Goal: Transaction & Acquisition: Subscribe to service/newsletter

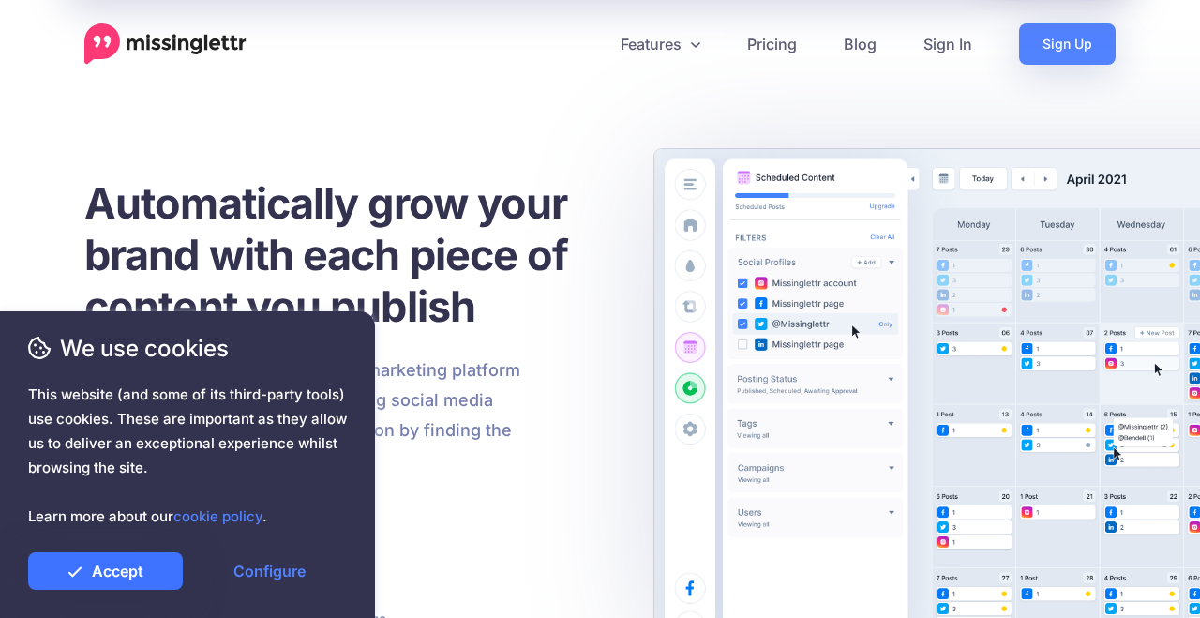
click at [79, 580] on link "Accept" at bounding box center [105, 571] width 155 height 38
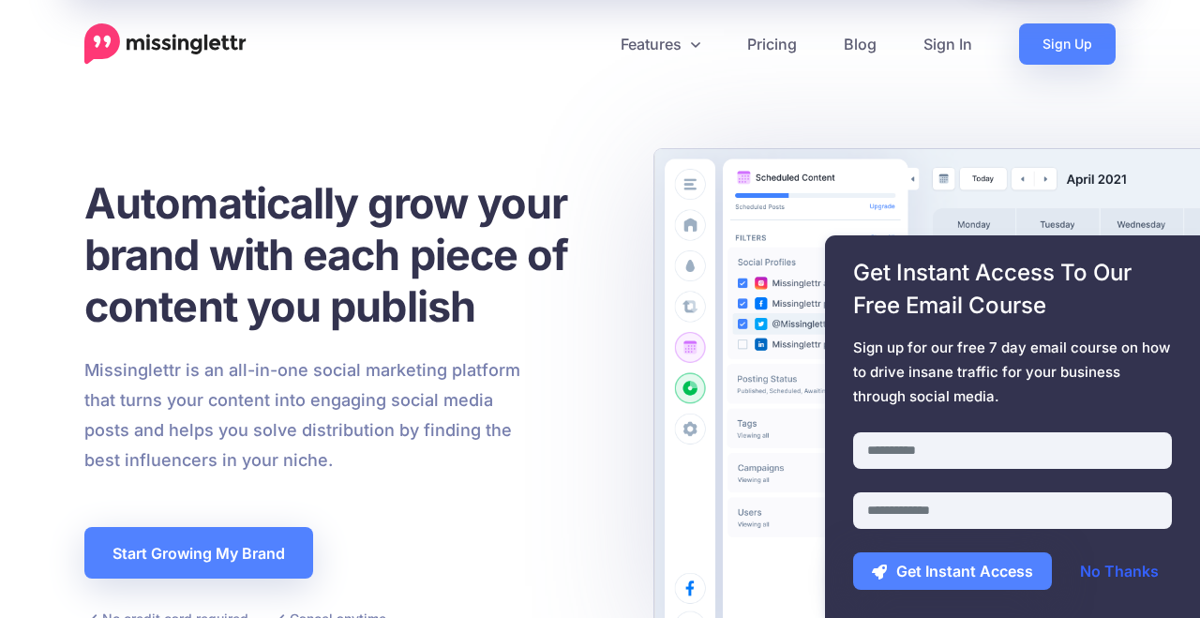
click at [1142, 570] on link "No Thanks" at bounding box center [1119, 571] width 116 height 38
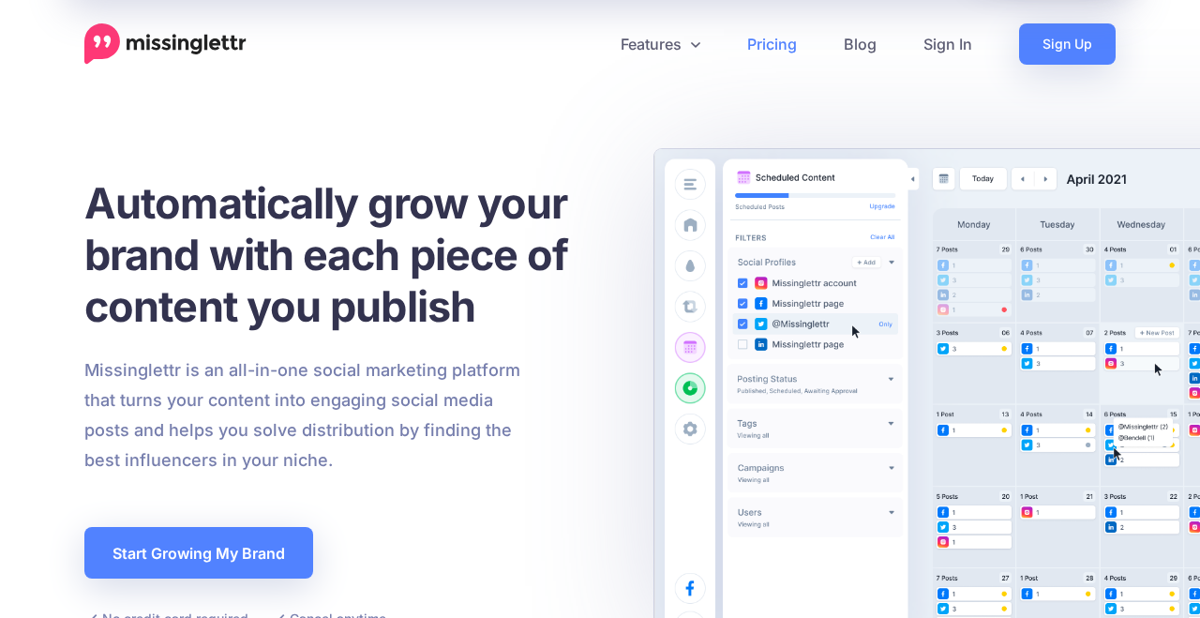
click at [772, 43] on link "Pricing" at bounding box center [772, 43] width 97 height 41
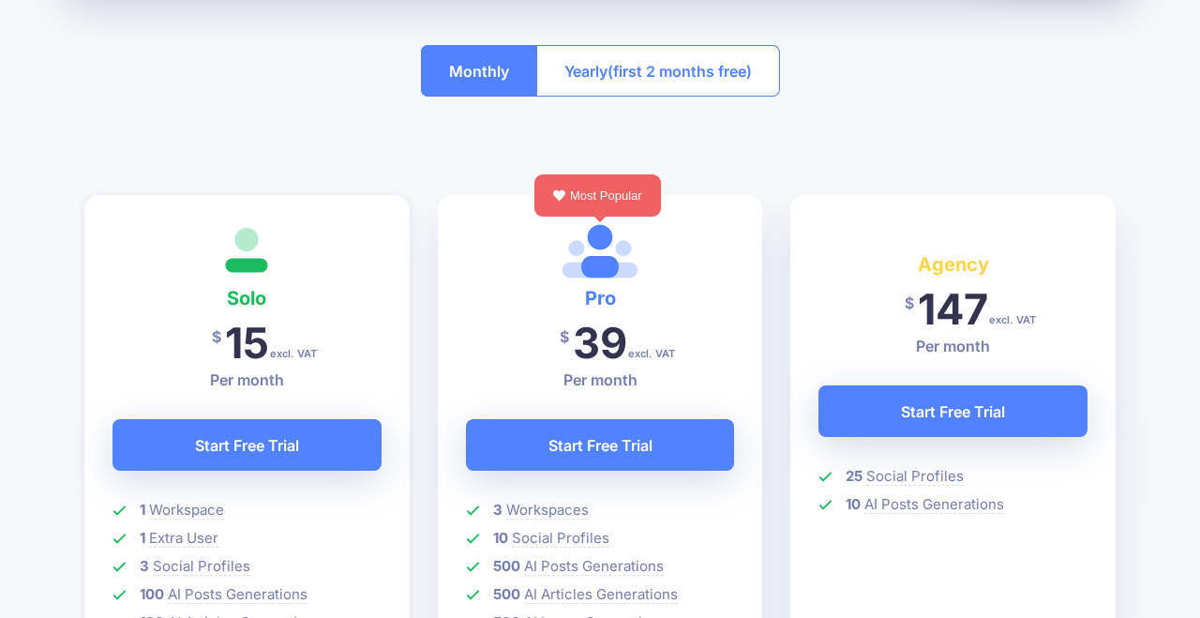
scroll to position [377, 0]
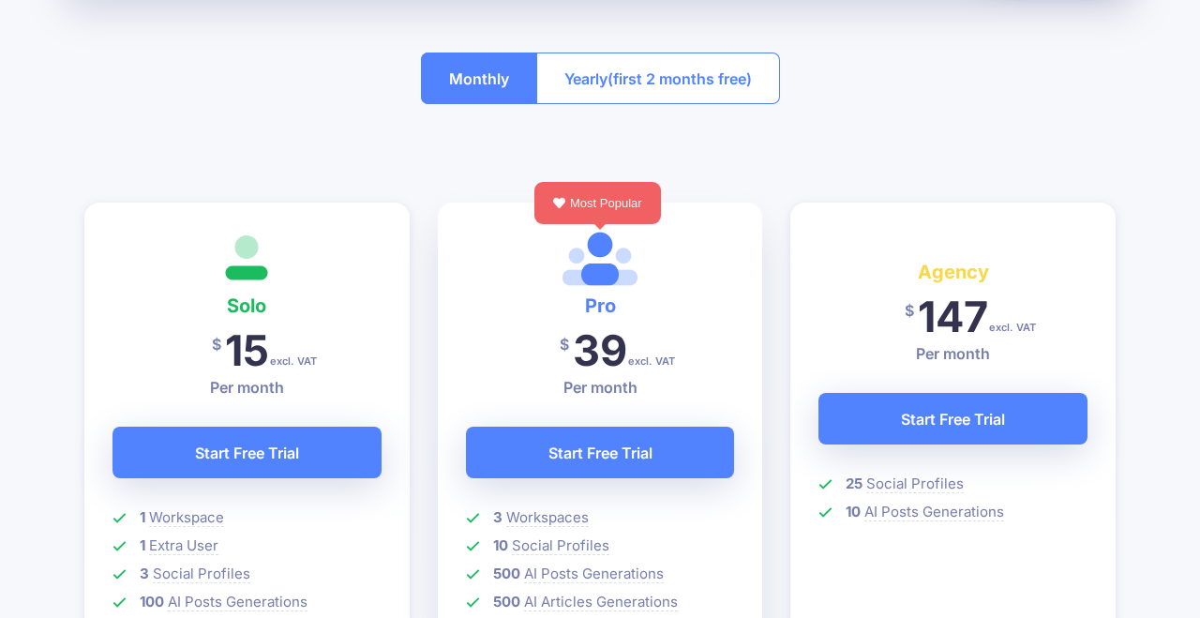
click at [442, 83] on button "Monthly" at bounding box center [479, 79] width 116 height 52
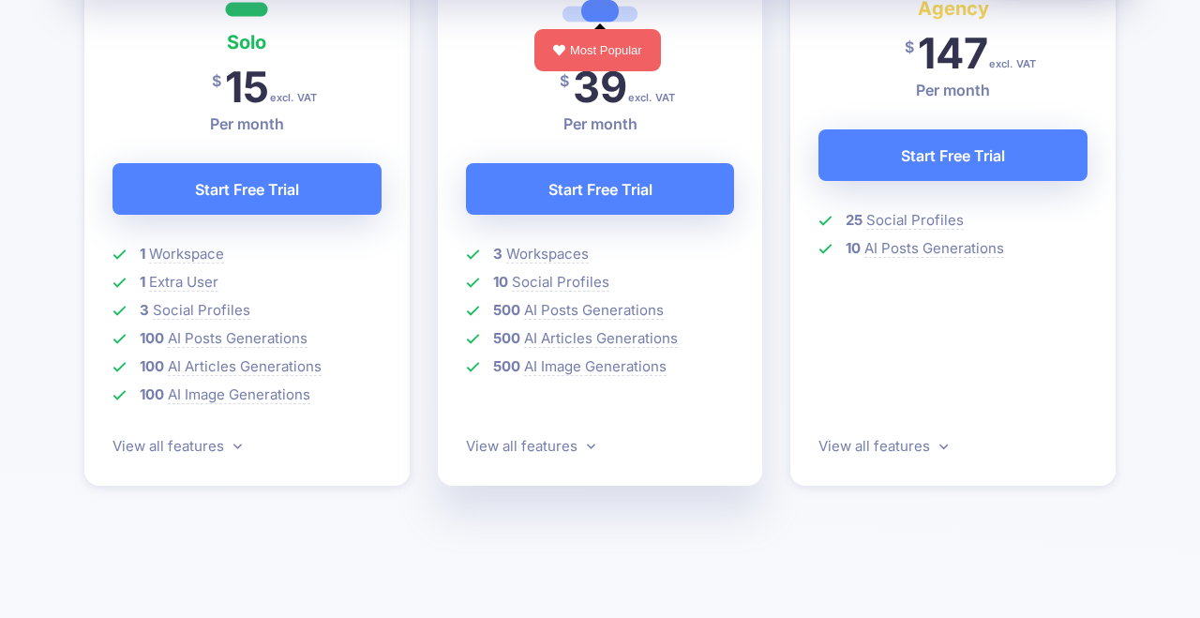
scroll to position [643, 0]
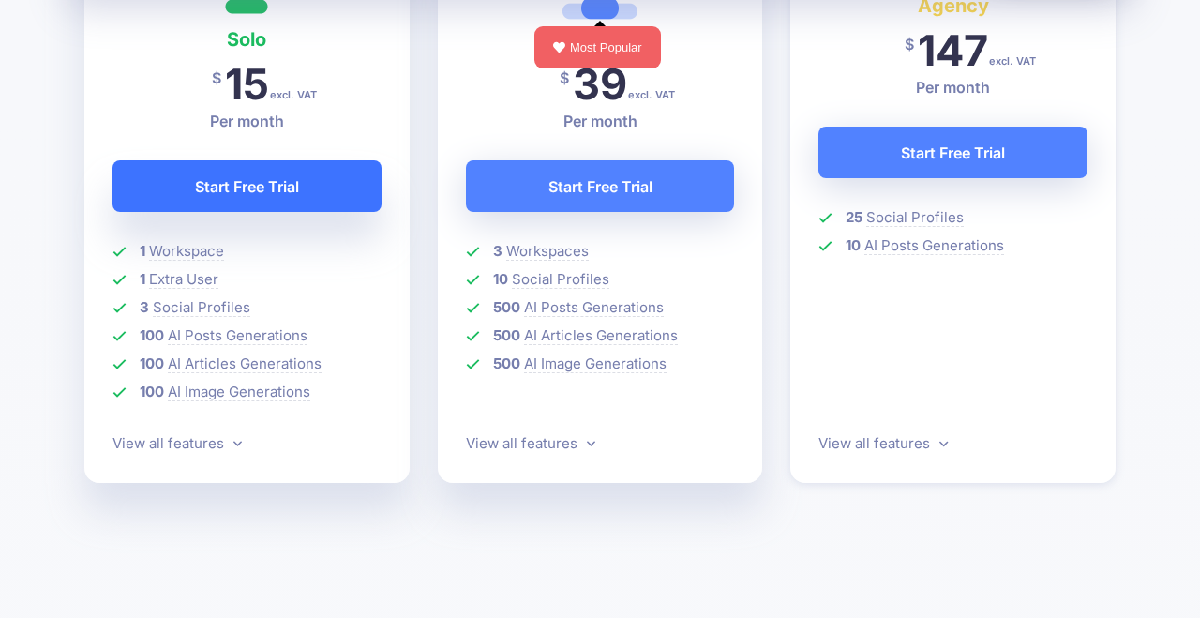
click at [223, 190] on link "Start Free Trial" at bounding box center [247, 186] width 269 height 52
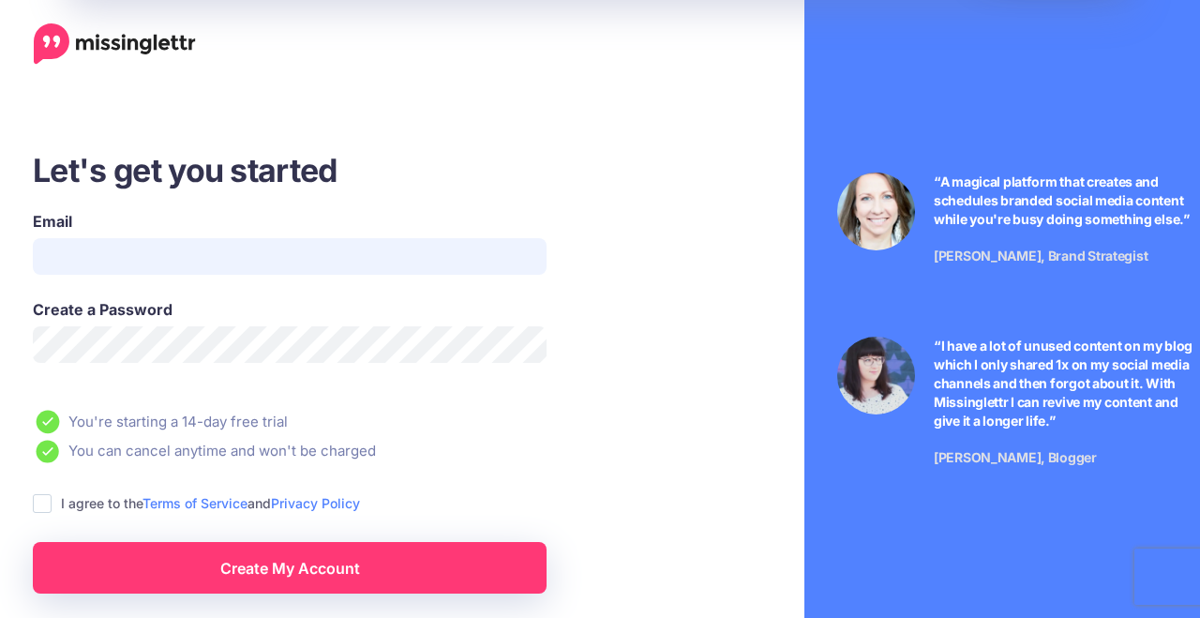
click at [143, 248] on input "Email" at bounding box center [290, 256] width 514 height 37
type input "**********"
click at [48, 503] on ins at bounding box center [42, 503] width 19 height 19
click at [163, 558] on link "Create My Account" at bounding box center [290, 568] width 514 height 52
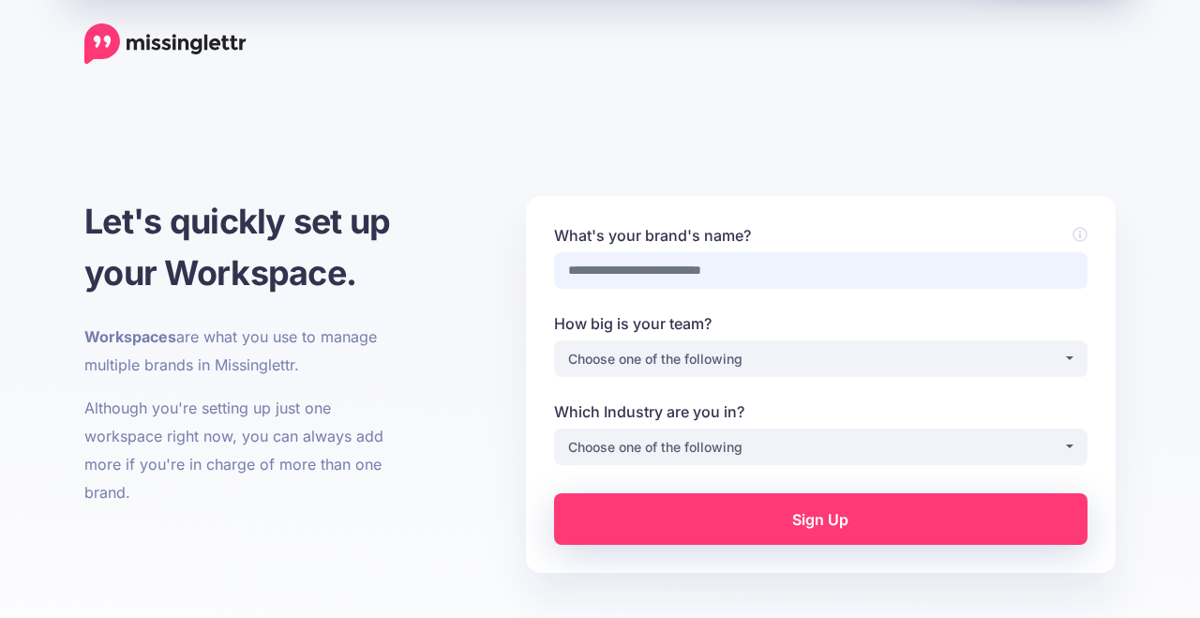
click at [612, 277] on input "What's your brand's name?" at bounding box center [820, 270] width 533 height 37
type input "*****"
click at [1072, 364] on button "Choose one of the following" at bounding box center [820, 358] width 533 height 37
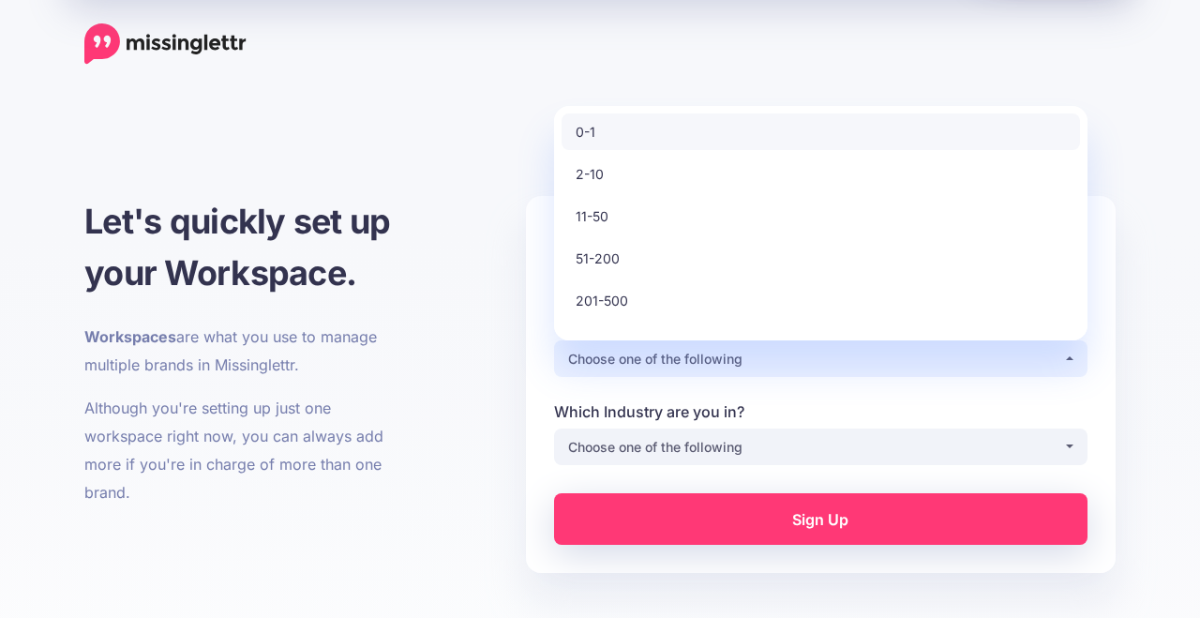
click at [607, 137] on link "0-1" at bounding box center [821, 131] width 518 height 37
select select "*"
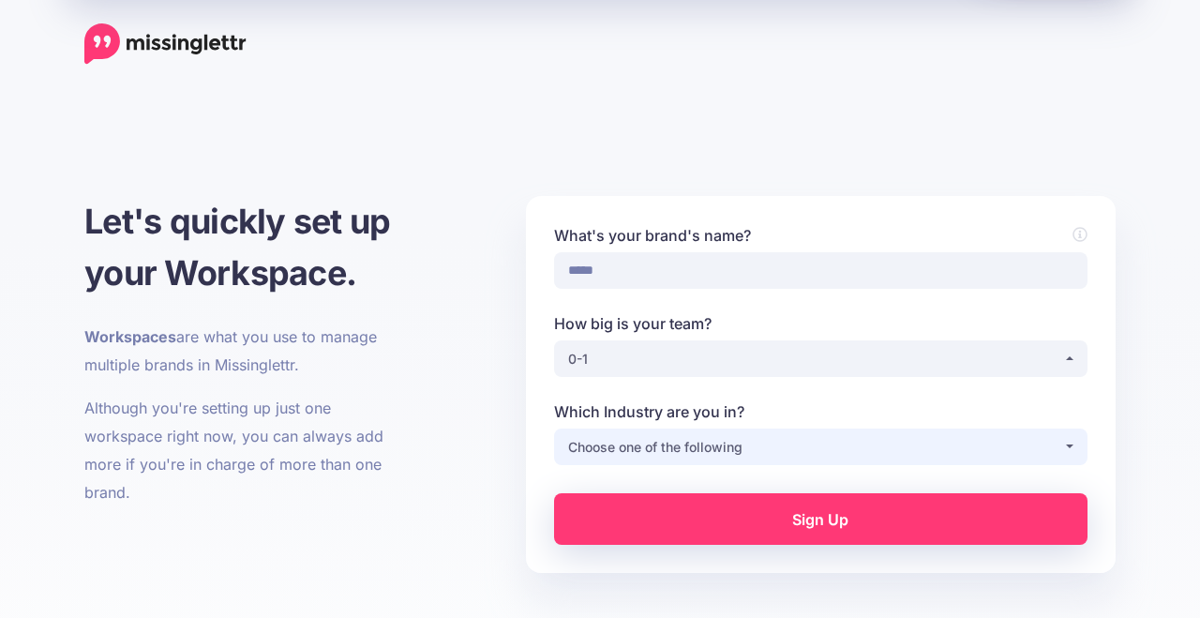
click at [1071, 451] on button "Choose one of the following" at bounding box center [820, 446] width 533 height 37
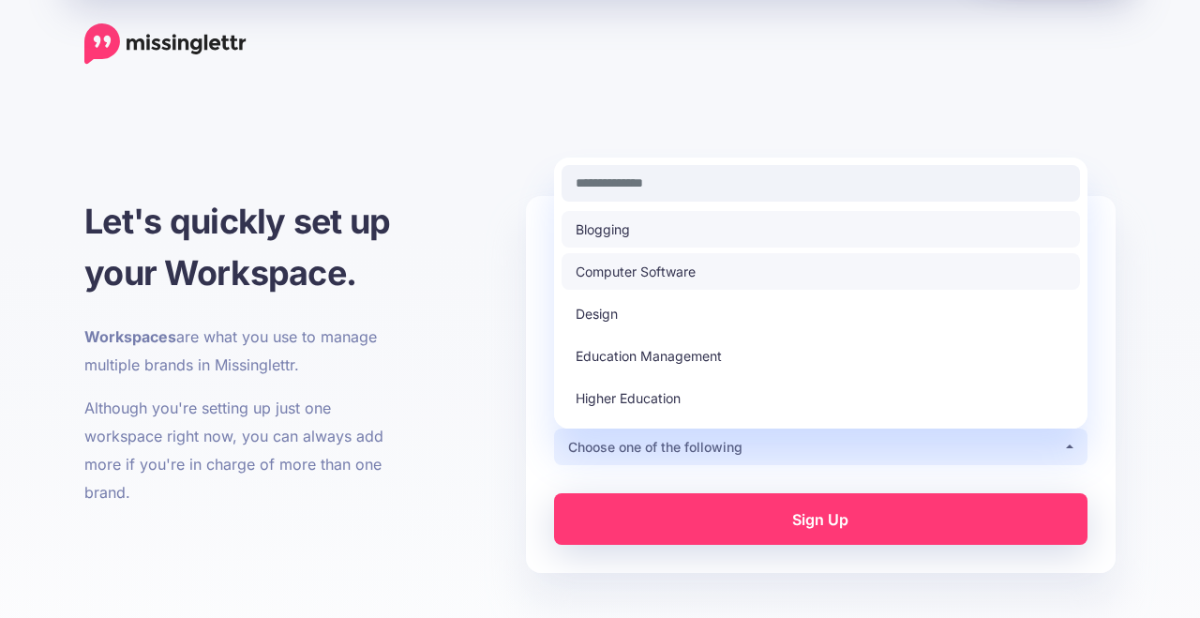
drag, startPoint x: 926, startPoint y: 219, endPoint x: 871, endPoint y: 276, distance: 78.9
click at [871, 276] on ul "Blogging Computer Software Design Education Management Higher Education Hospita…" at bounding box center [821, 588] width 518 height 754
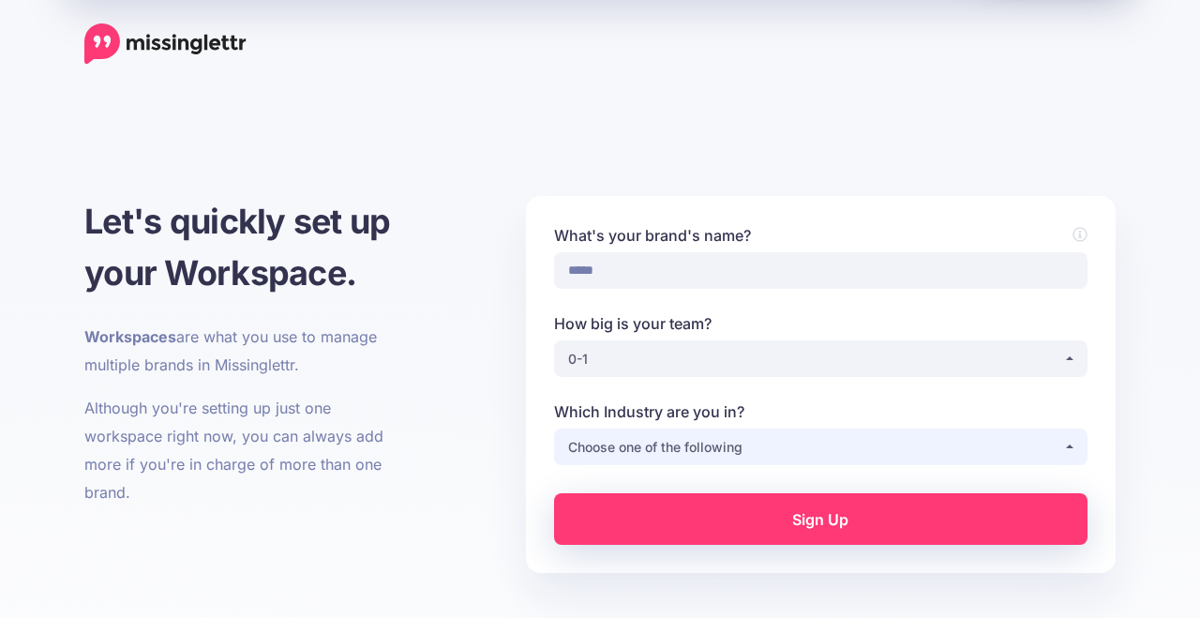
click at [1073, 442] on button "Choose one of the following" at bounding box center [820, 446] width 533 height 37
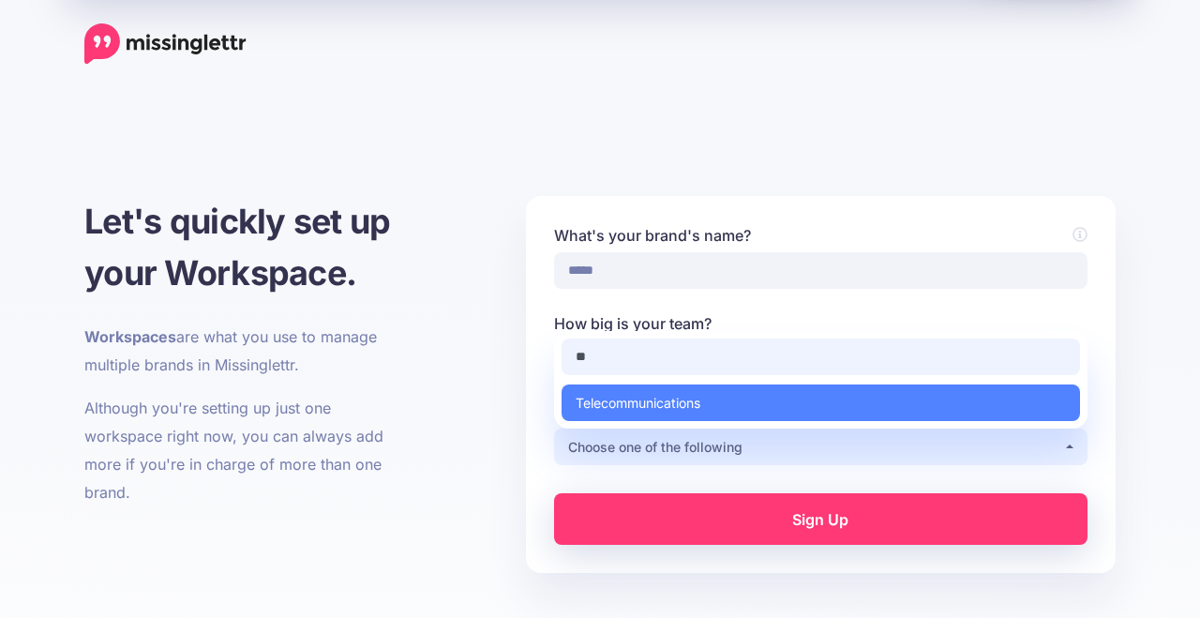
type input "*"
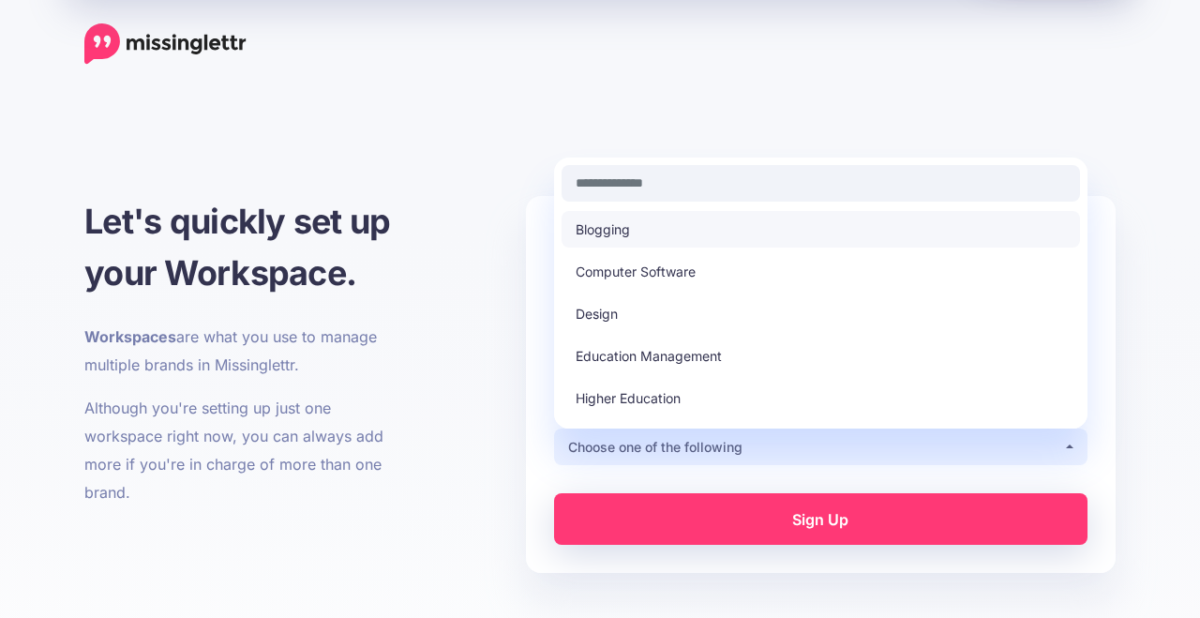
click at [833, 216] on link "Blogging" at bounding box center [821, 229] width 518 height 37
select select "********"
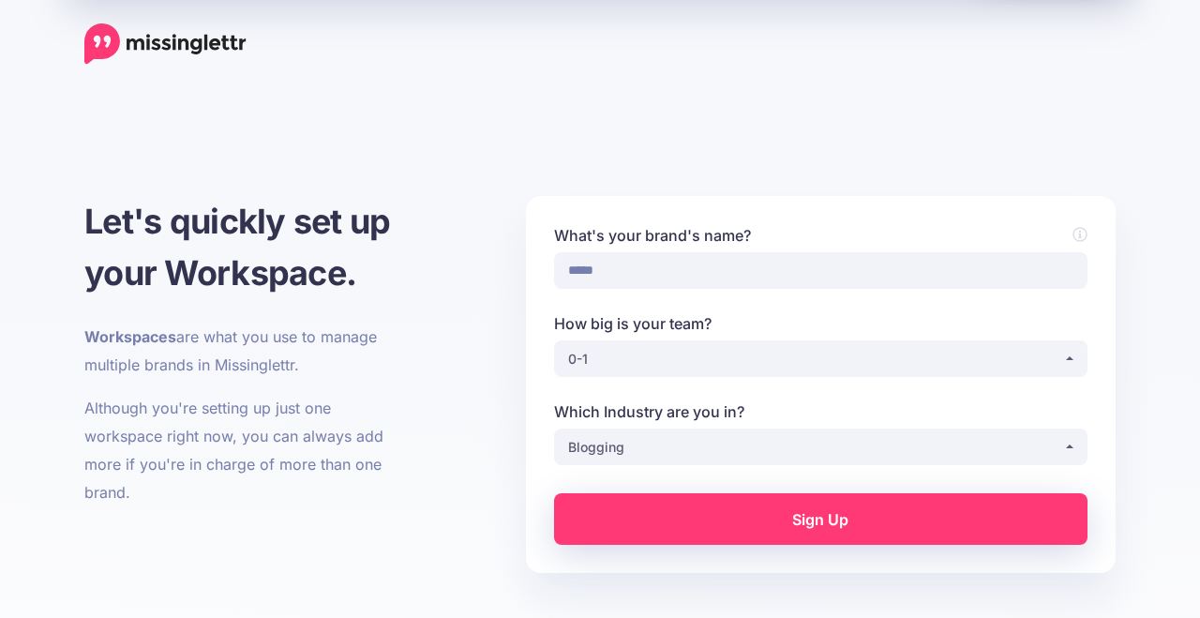
click at [800, 520] on link "Sign Up" at bounding box center [820, 519] width 533 height 52
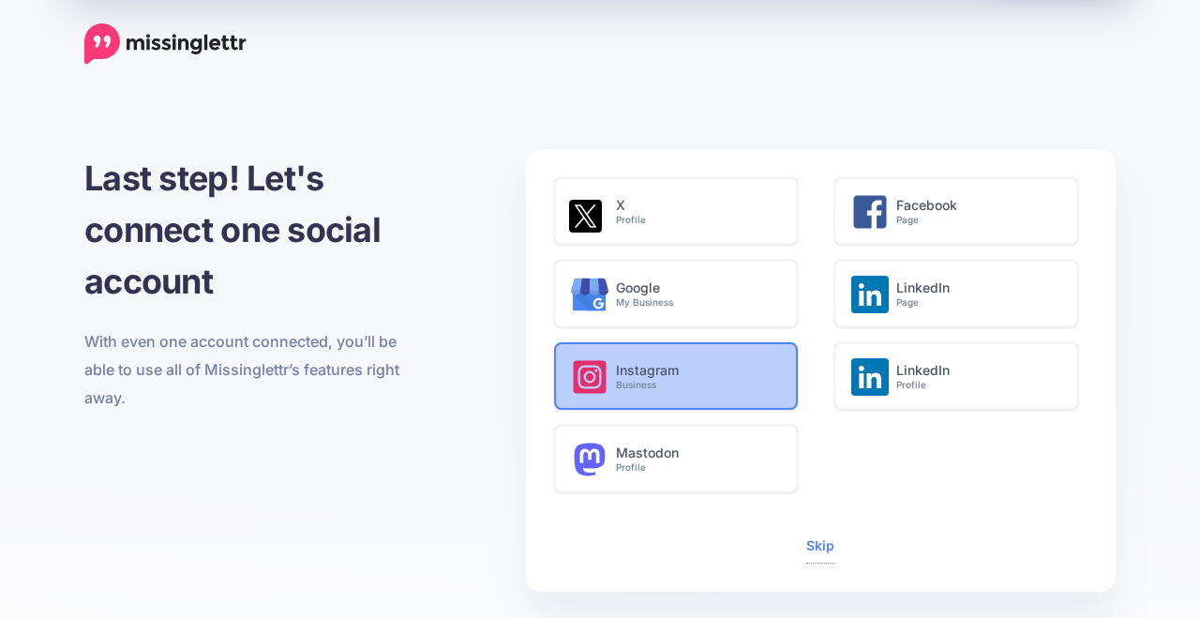
click at [705, 380] on small "Business" at bounding box center [696, 385] width 161 height 12
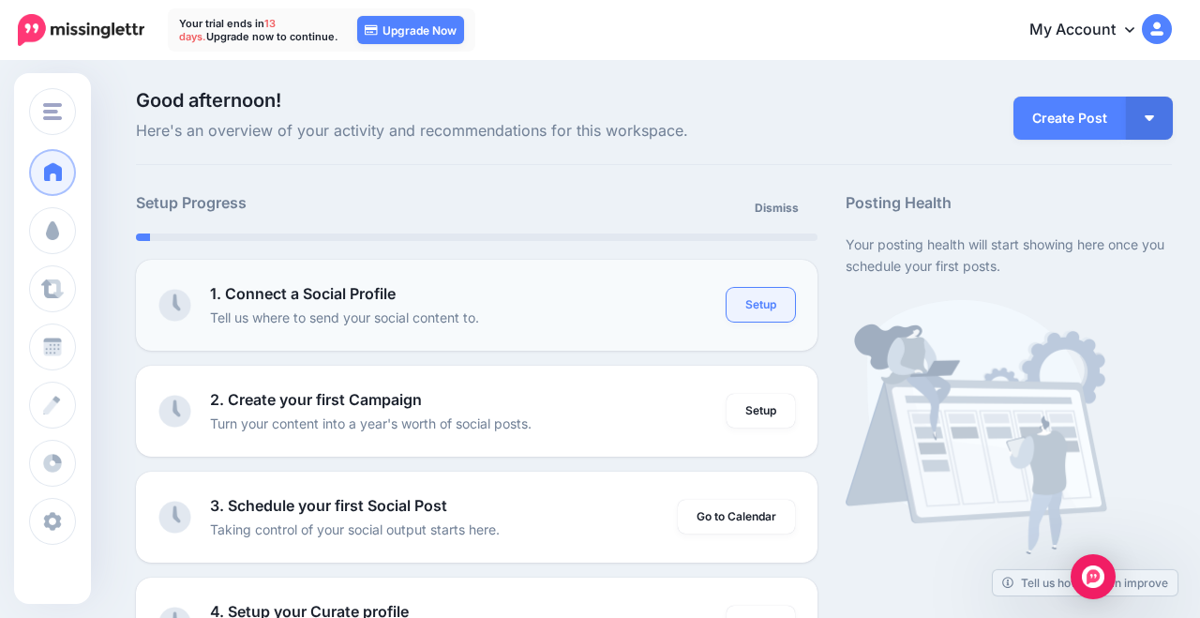
click at [767, 298] on link "Setup" at bounding box center [761, 305] width 68 height 34
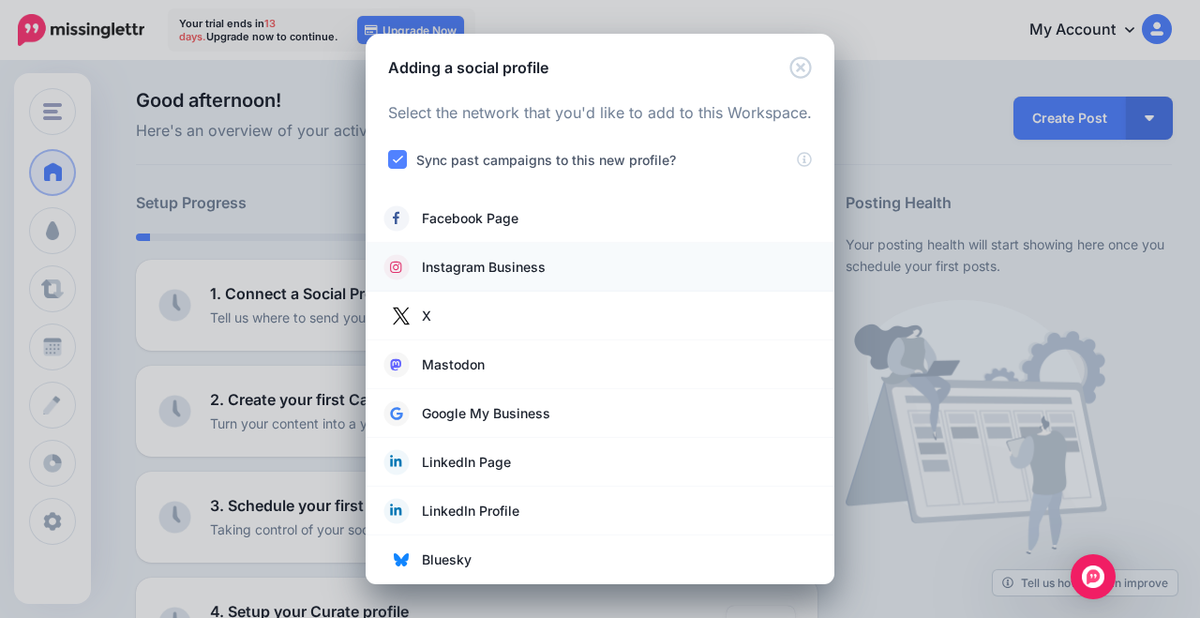
click at [580, 280] on li "Instagram Business" at bounding box center [600, 267] width 469 height 49
click at [489, 263] on span "Instagram Business" at bounding box center [484, 267] width 124 height 23
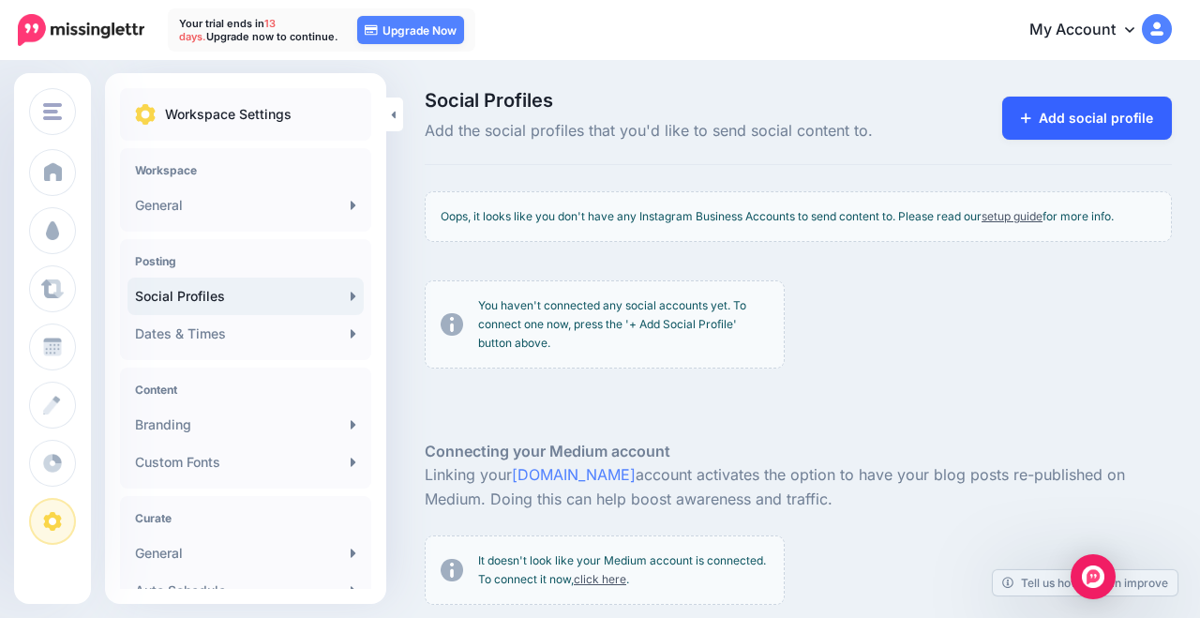
click at [1053, 126] on link "Add social profile" at bounding box center [1087, 118] width 170 height 43
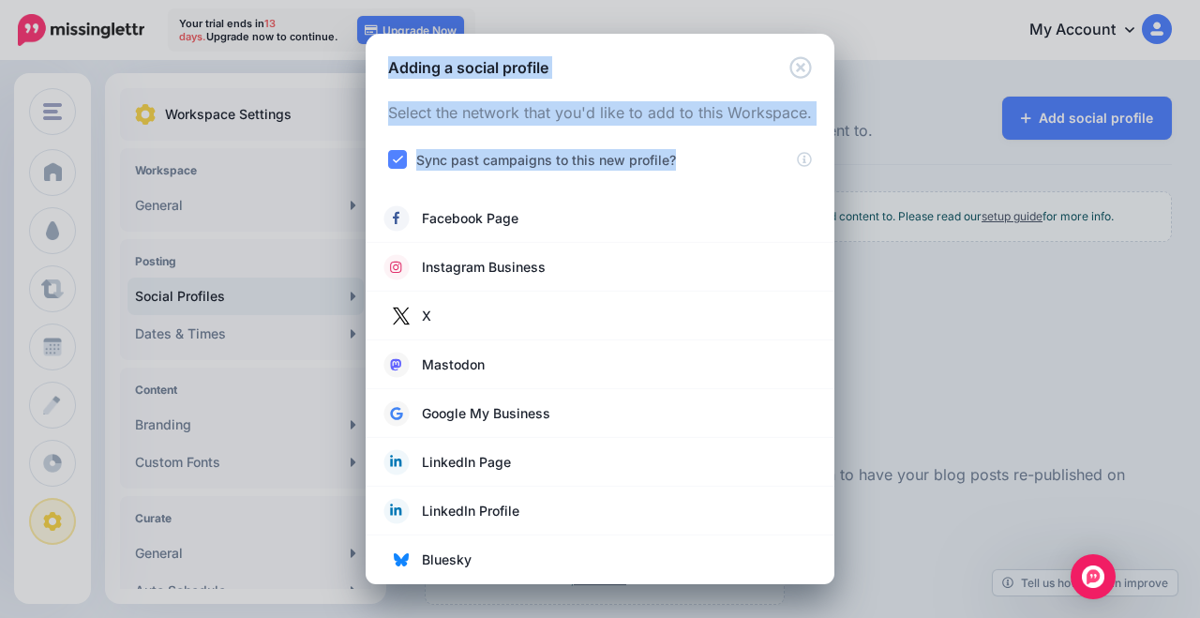
drag, startPoint x: 635, startPoint y: 175, endPoint x: 684, endPoint y: 626, distance: 453.7
click at [684, 617] on html "Your trial ends [DATE]. Upgrade now to continue. 13 days 22 hours 57 mins 04 se…" at bounding box center [600, 309] width 1200 height 618
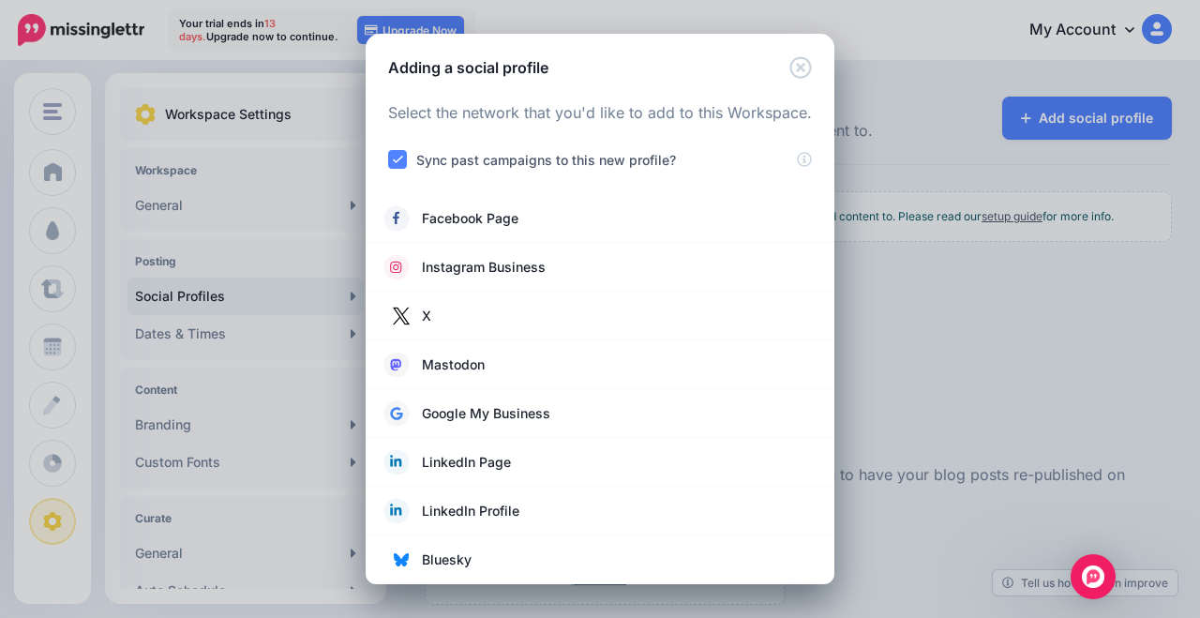
click at [1071, 351] on div "Adding a social profile Loading Select the network that you'd like to add to th…" at bounding box center [600, 309] width 1200 height 618
click at [803, 68] on icon "Close" at bounding box center [800, 67] width 22 height 22
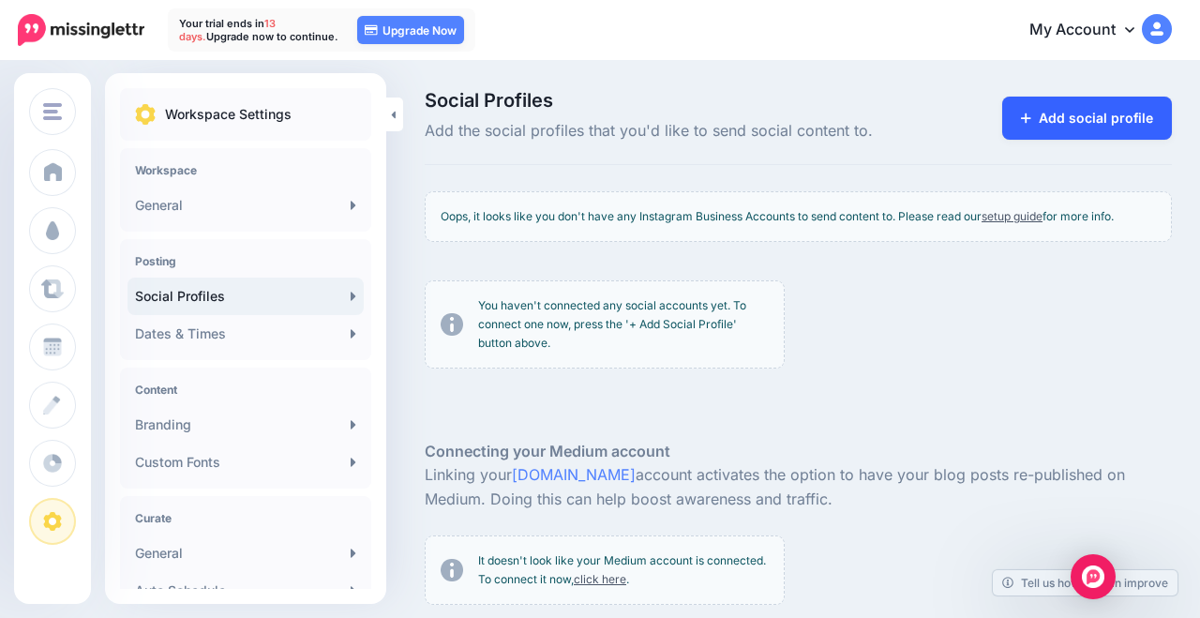
click at [1079, 127] on link "Add social profile" at bounding box center [1087, 118] width 170 height 43
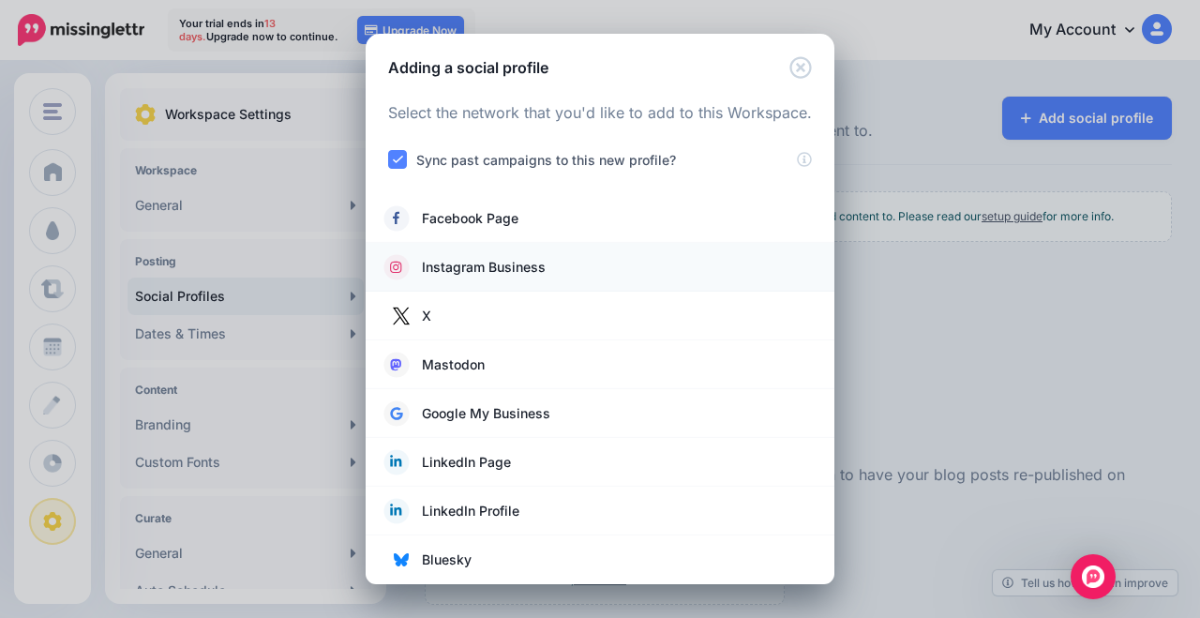
click at [577, 271] on link "Instagram Business" at bounding box center [599, 267] width 431 height 26
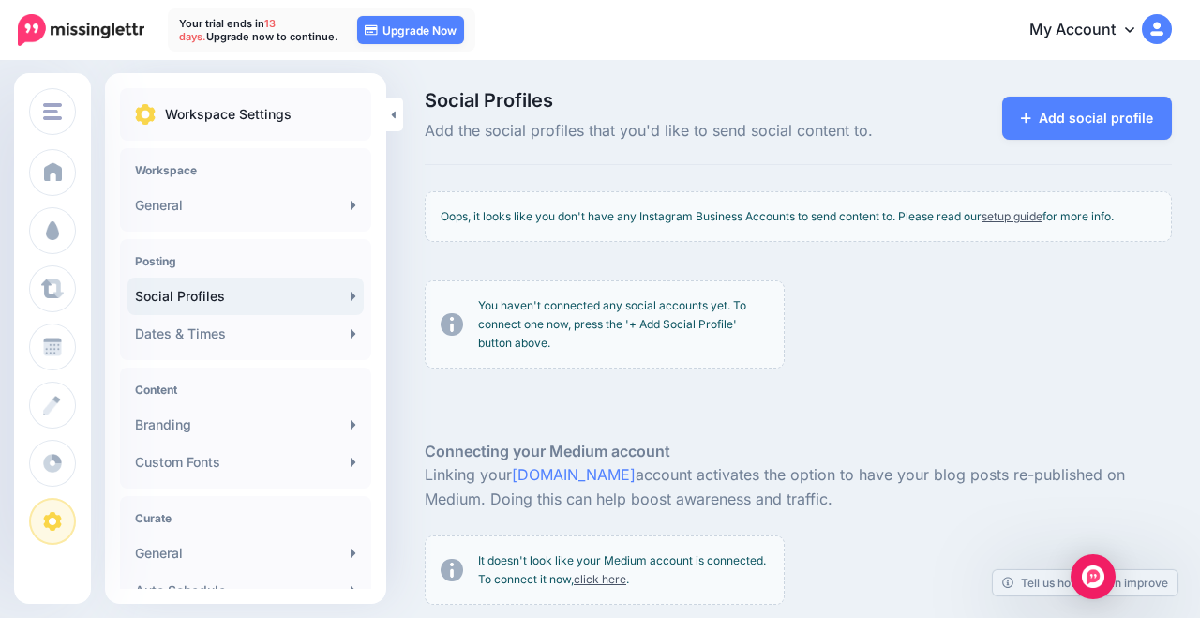
click at [1122, 30] on link "My Account" at bounding box center [1091, 31] width 161 height 46
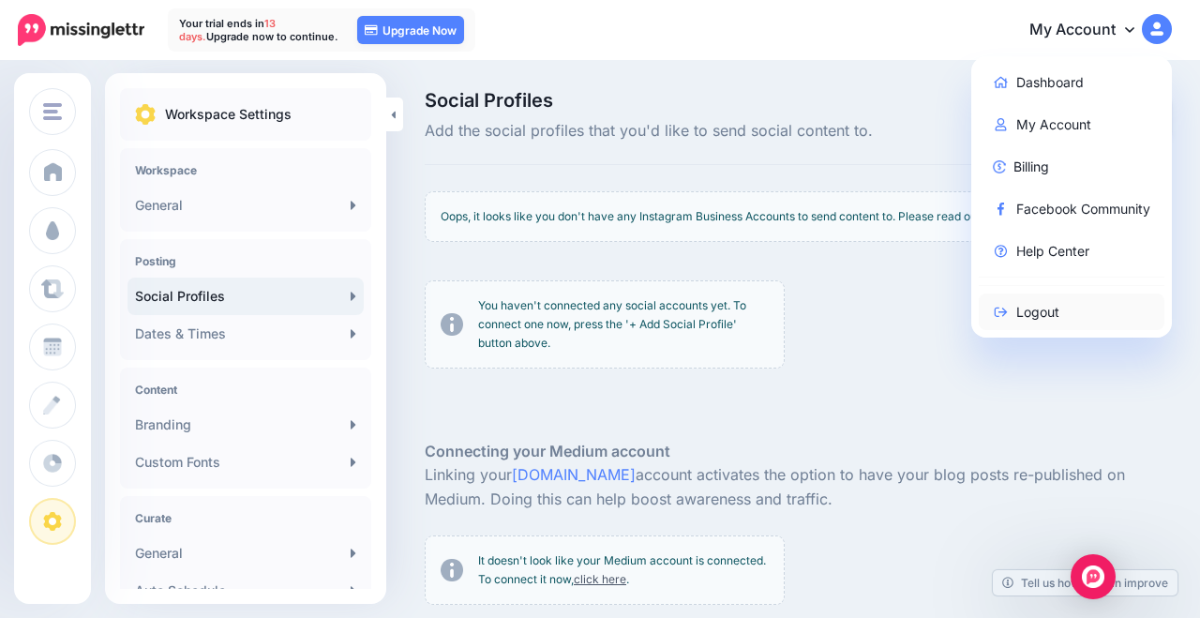
click at [1028, 311] on link "Logout" at bounding box center [1072, 311] width 187 height 37
